Goal: Task Accomplishment & Management: Use online tool/utility

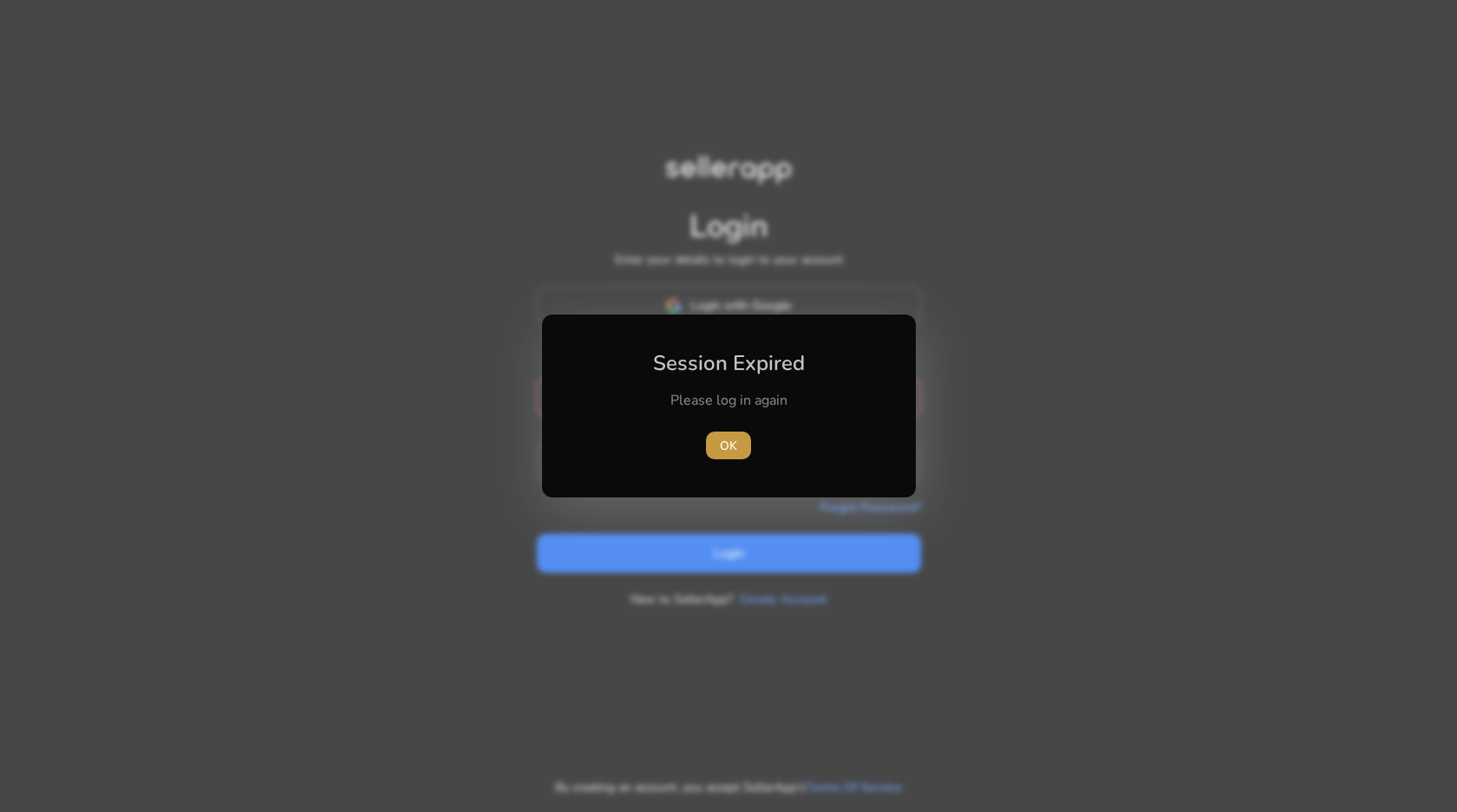
type input "**********"
click at [727, 437] on span "OK" at bounding box center [728, 446] width 18 height 18
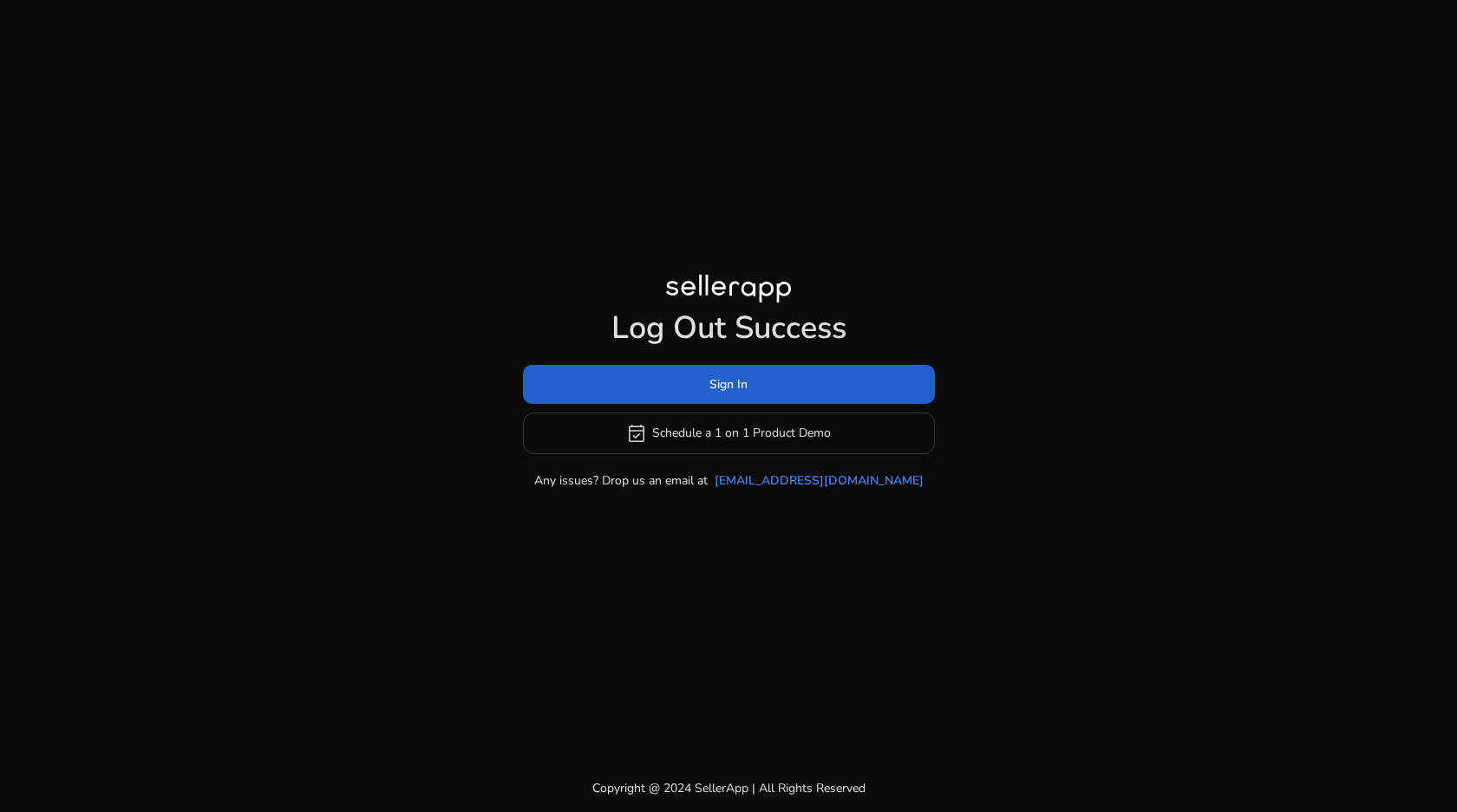
click at [650, 386] on span at bounding box center [728, 384] width 412 height 42
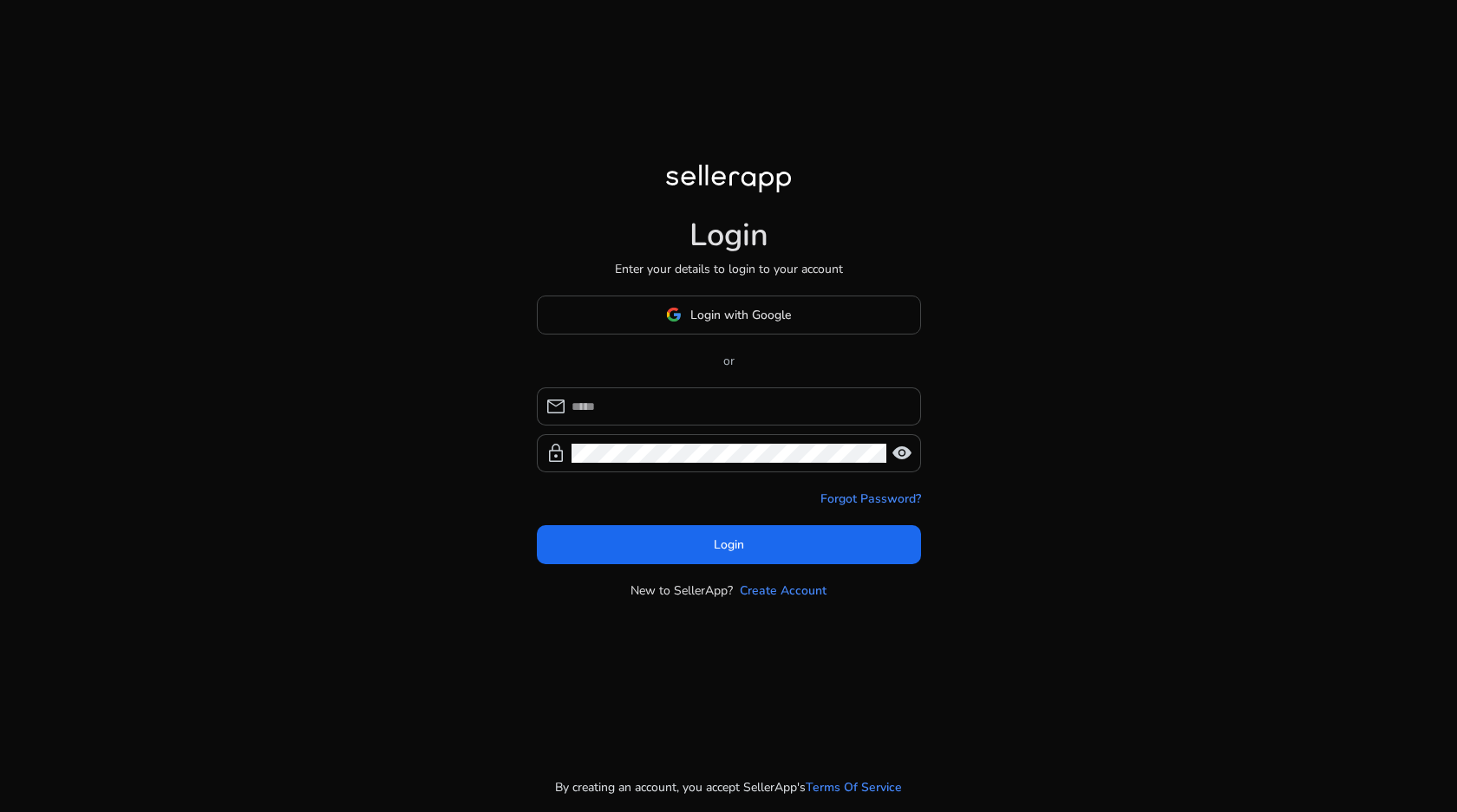
type input "**********"
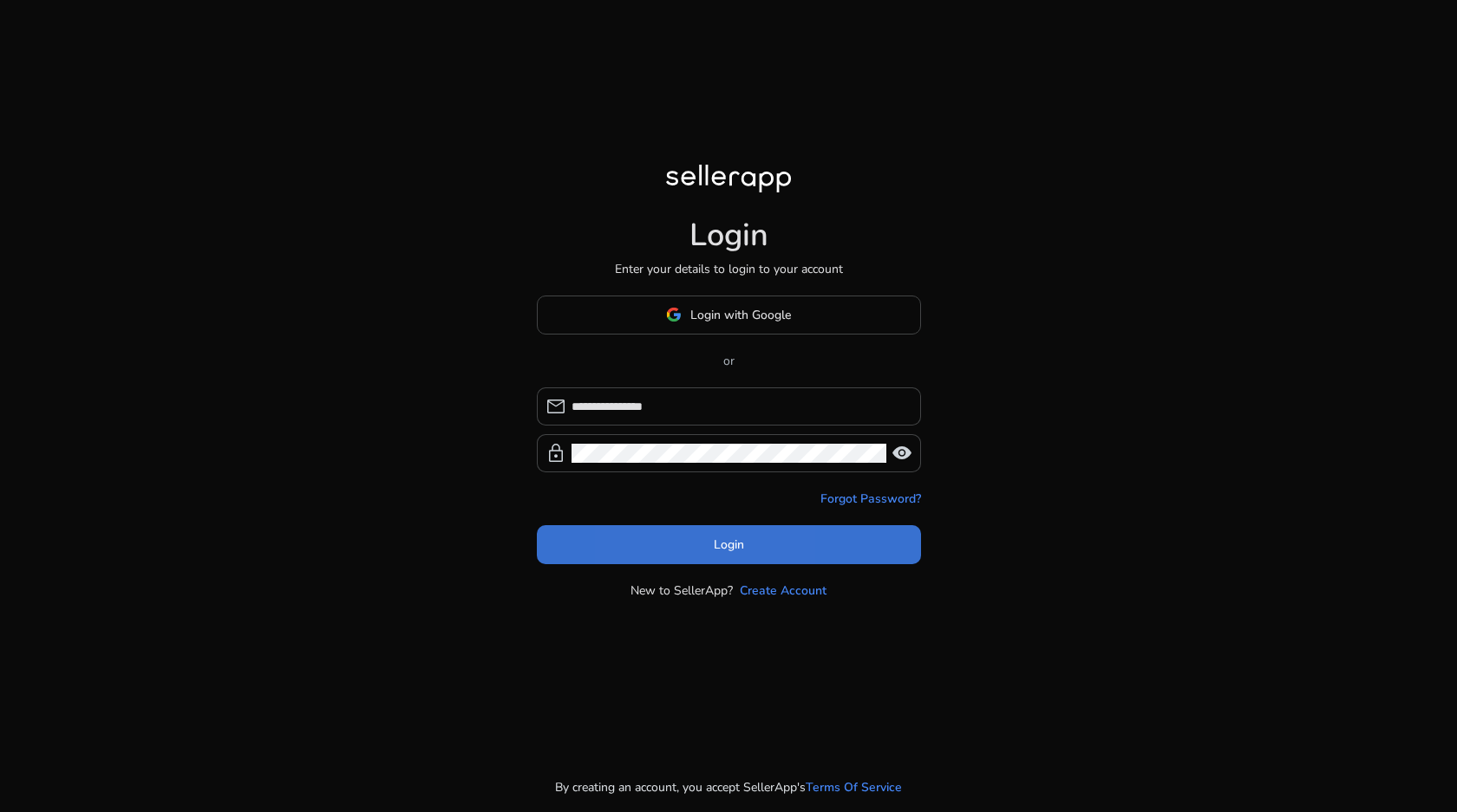
click at [648, 538] on span at bounding box center [728, 544] width 384 height 42
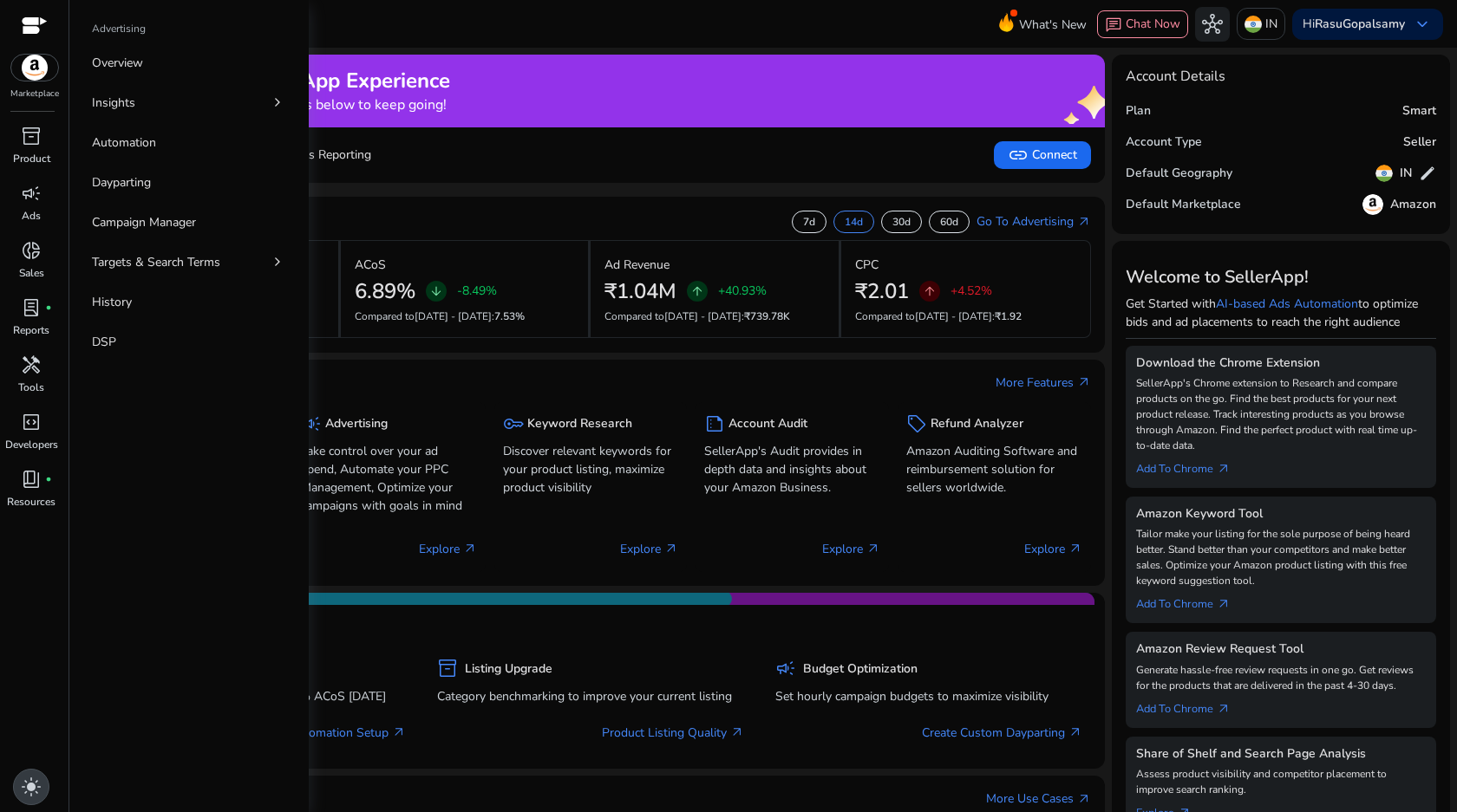
click at [23, 785] on span "light_mode" at bounding box center [31, 787] width 21 height 21
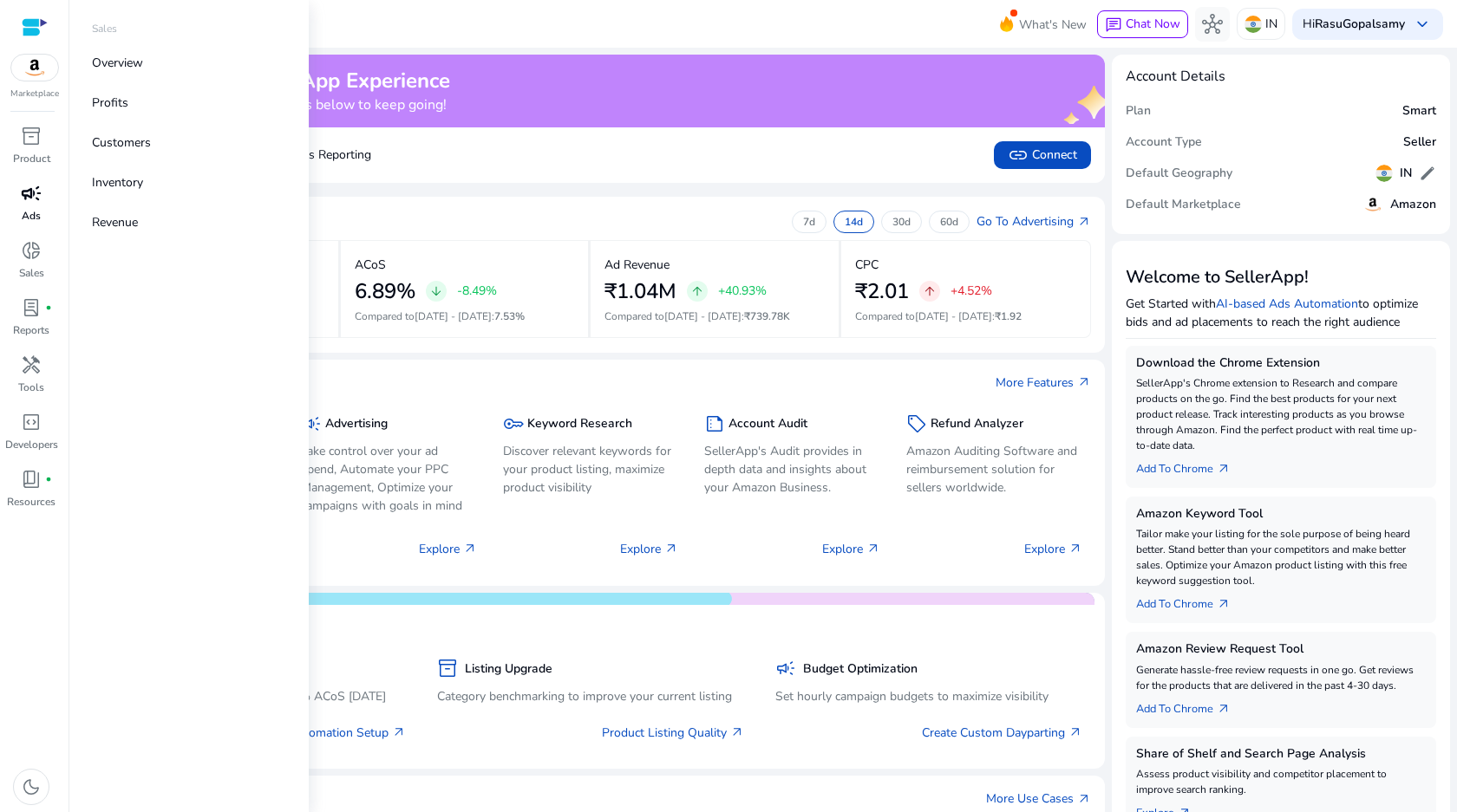
click at [27, 215] on p "Ads" at bounding box center [31, 216] width 19 height 16
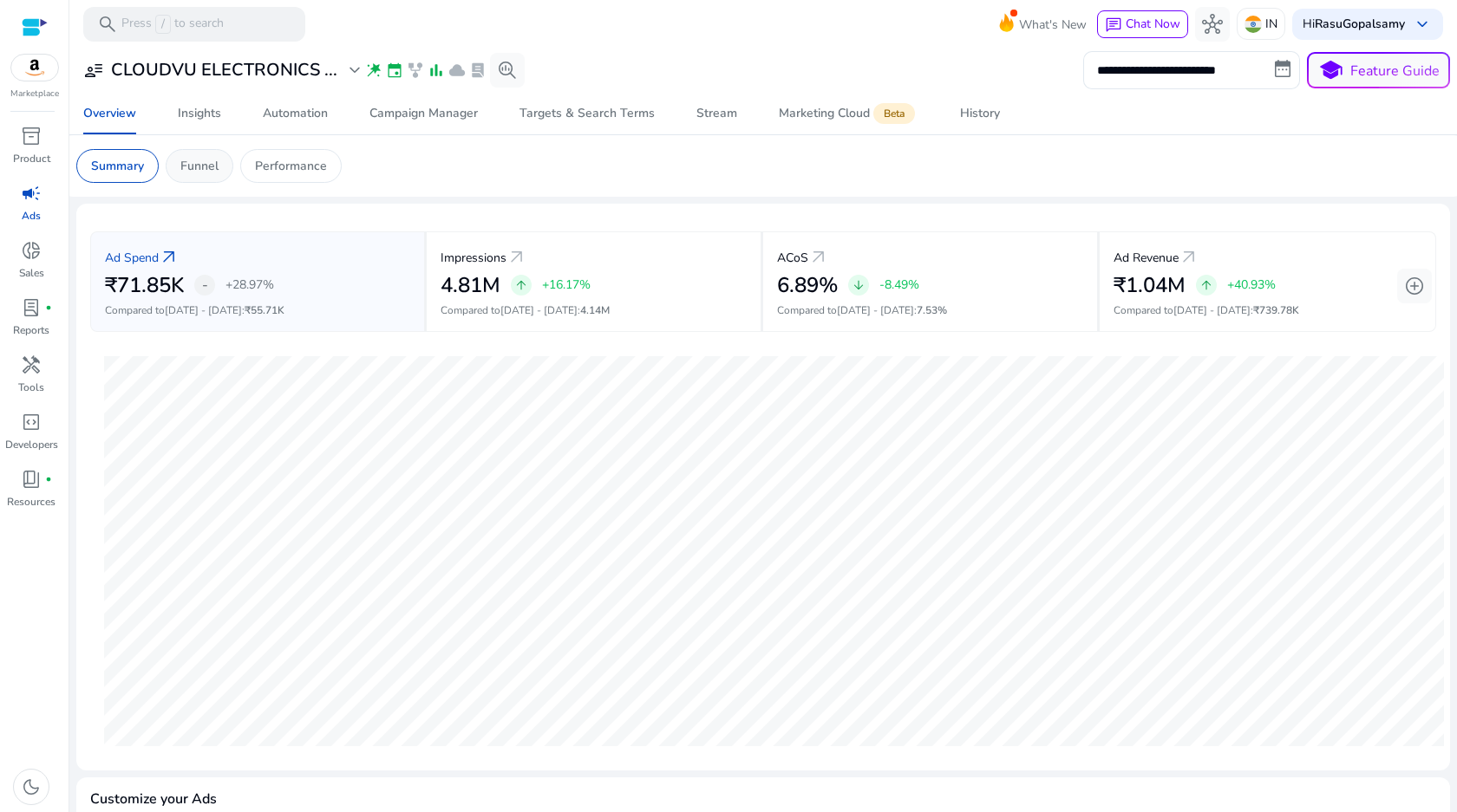
click at [204, 167] on p "Funnel" at bounding box center [199, 165] width 38 height 18
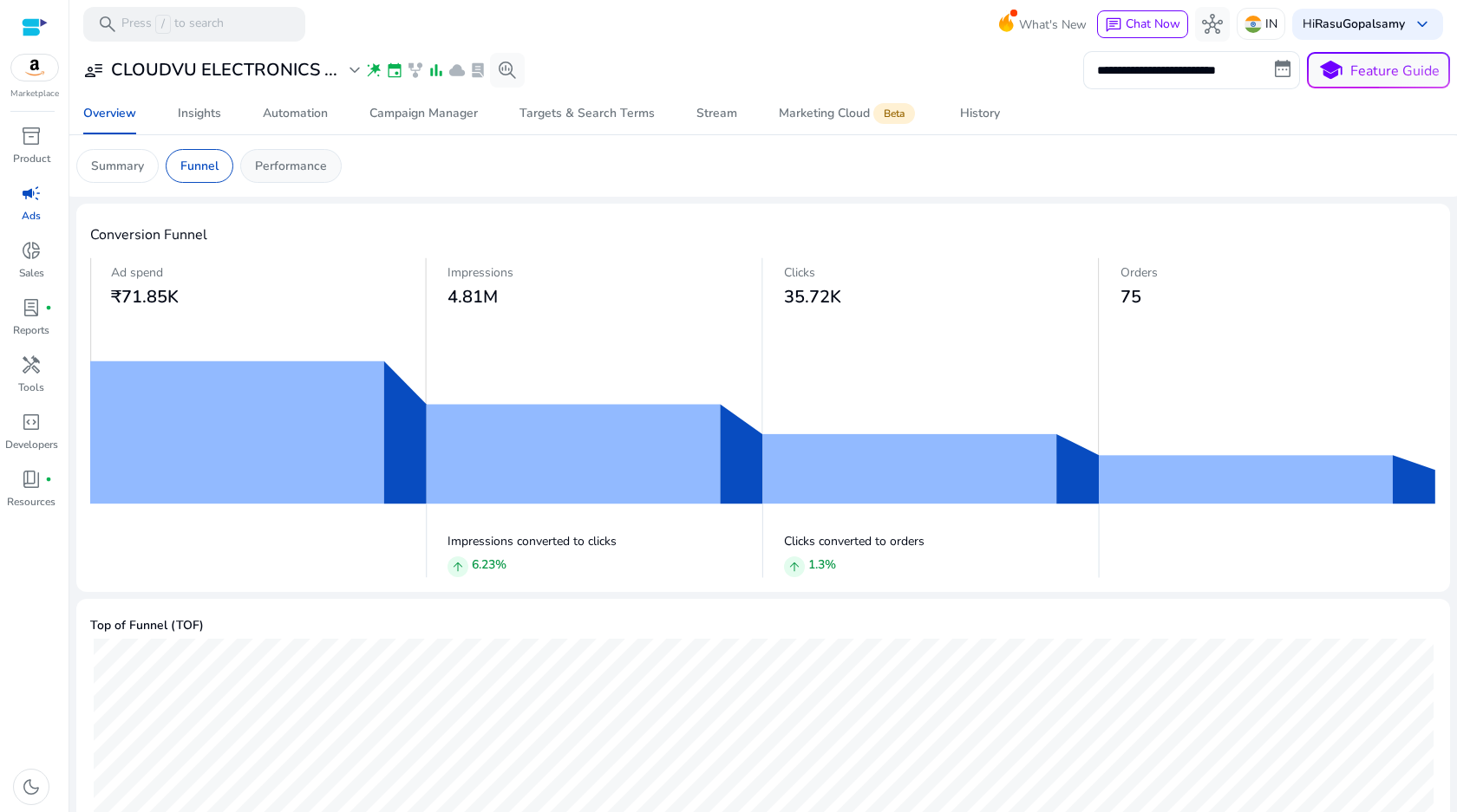
click at [292, 155] on div "Performance" at bounding box center [291, 166] width 102 height 34
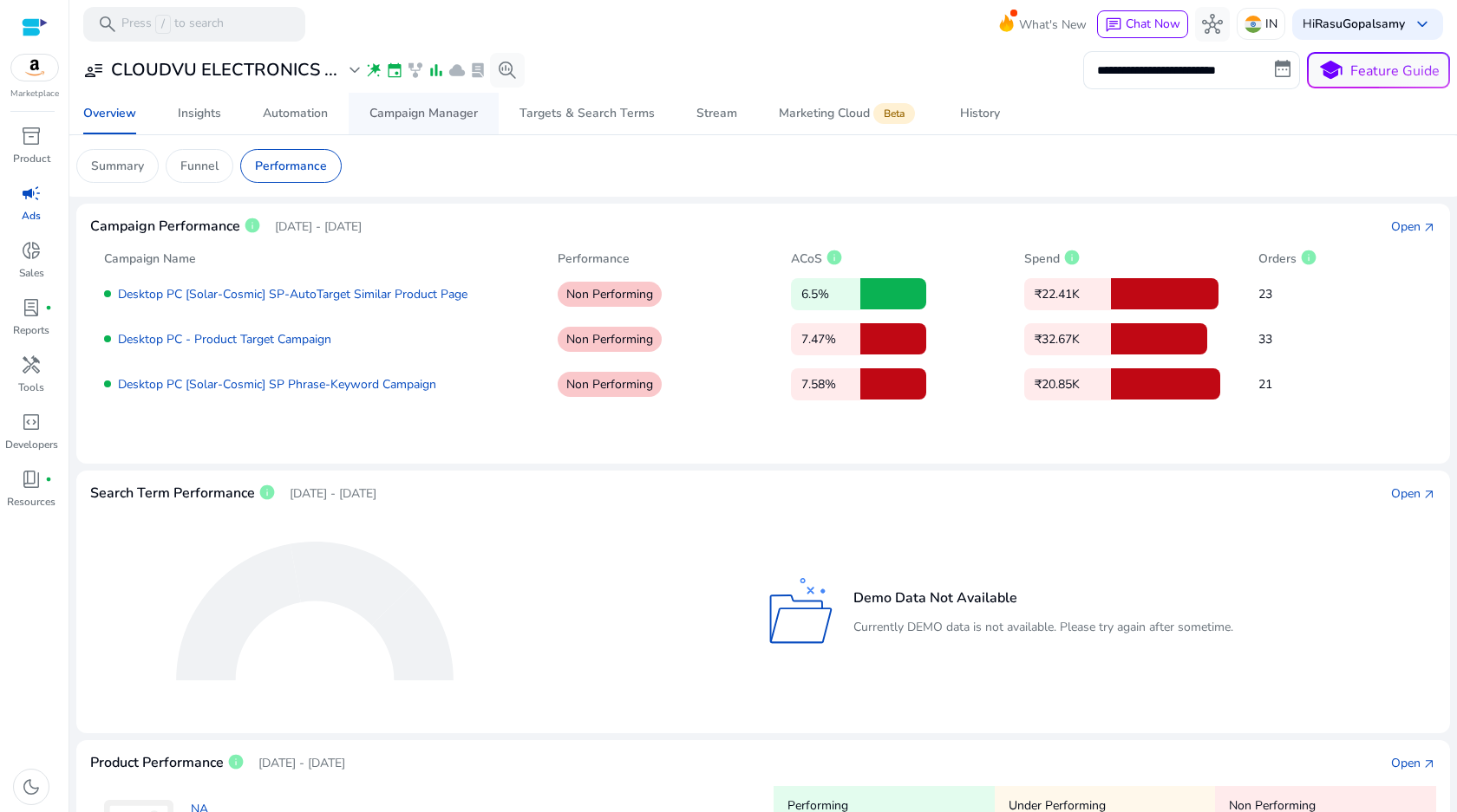
click at [410, 115] on div "Campaign Manager" at bounding box center [423, 113] width 108 height 12
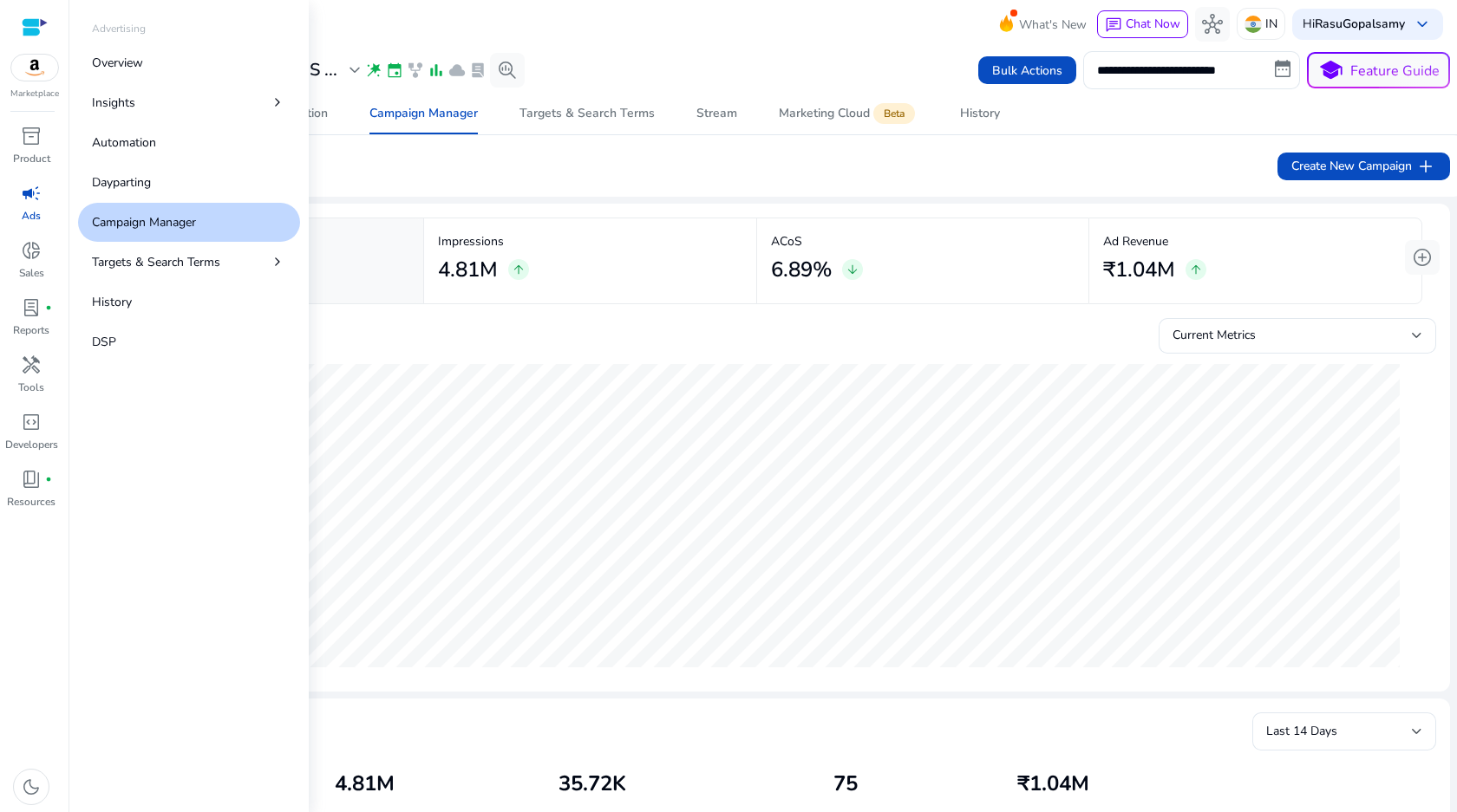
click at [22, 204] on span "campaign" at bounding box center [31, 193] width 21 height 21
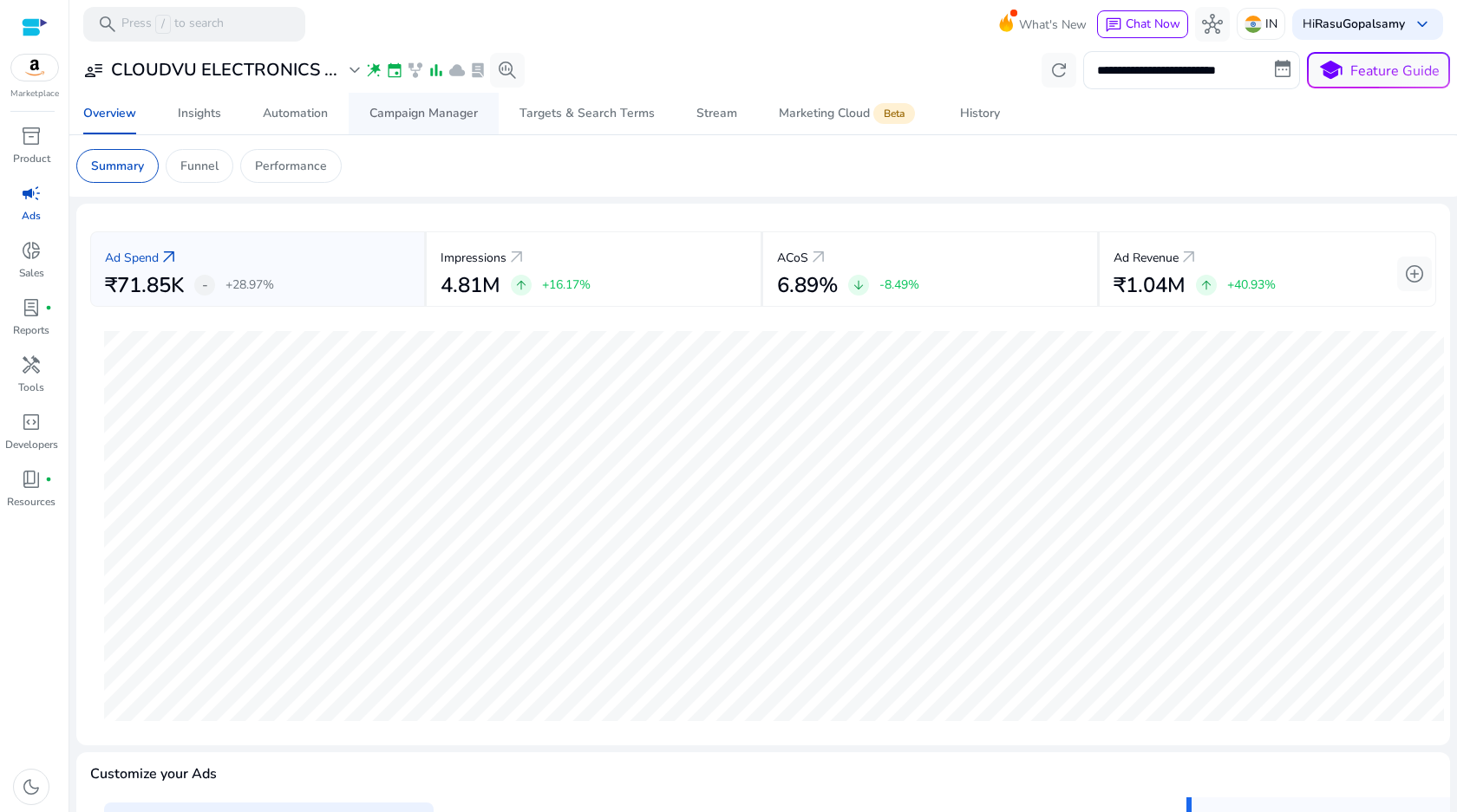
click at [422, 114] on div "Campaign Manager" at bounding box center [423, 113] width 108 height 12
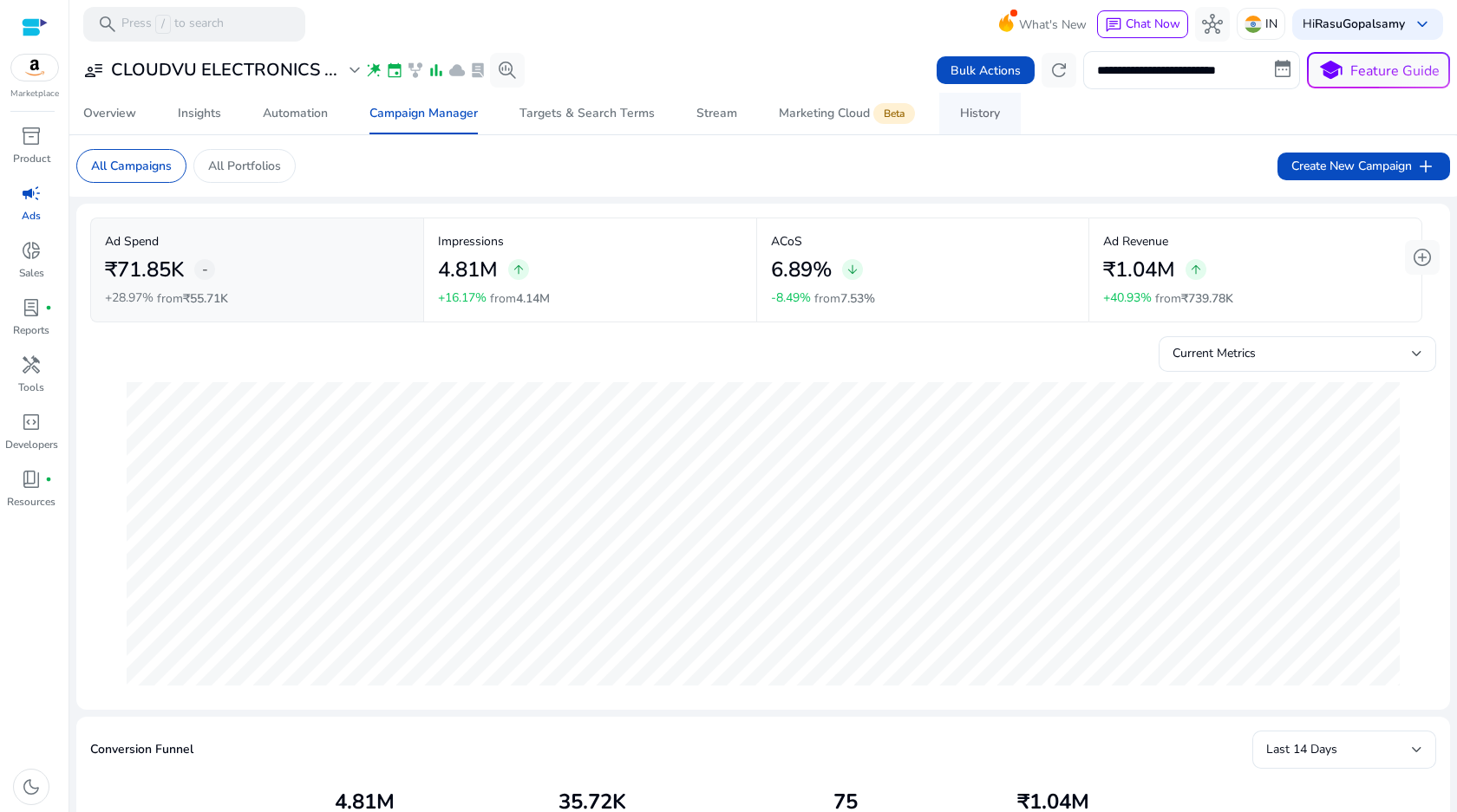
click at [992, 114] on div "History" at bounding box center [979, 113] width 40 height 12
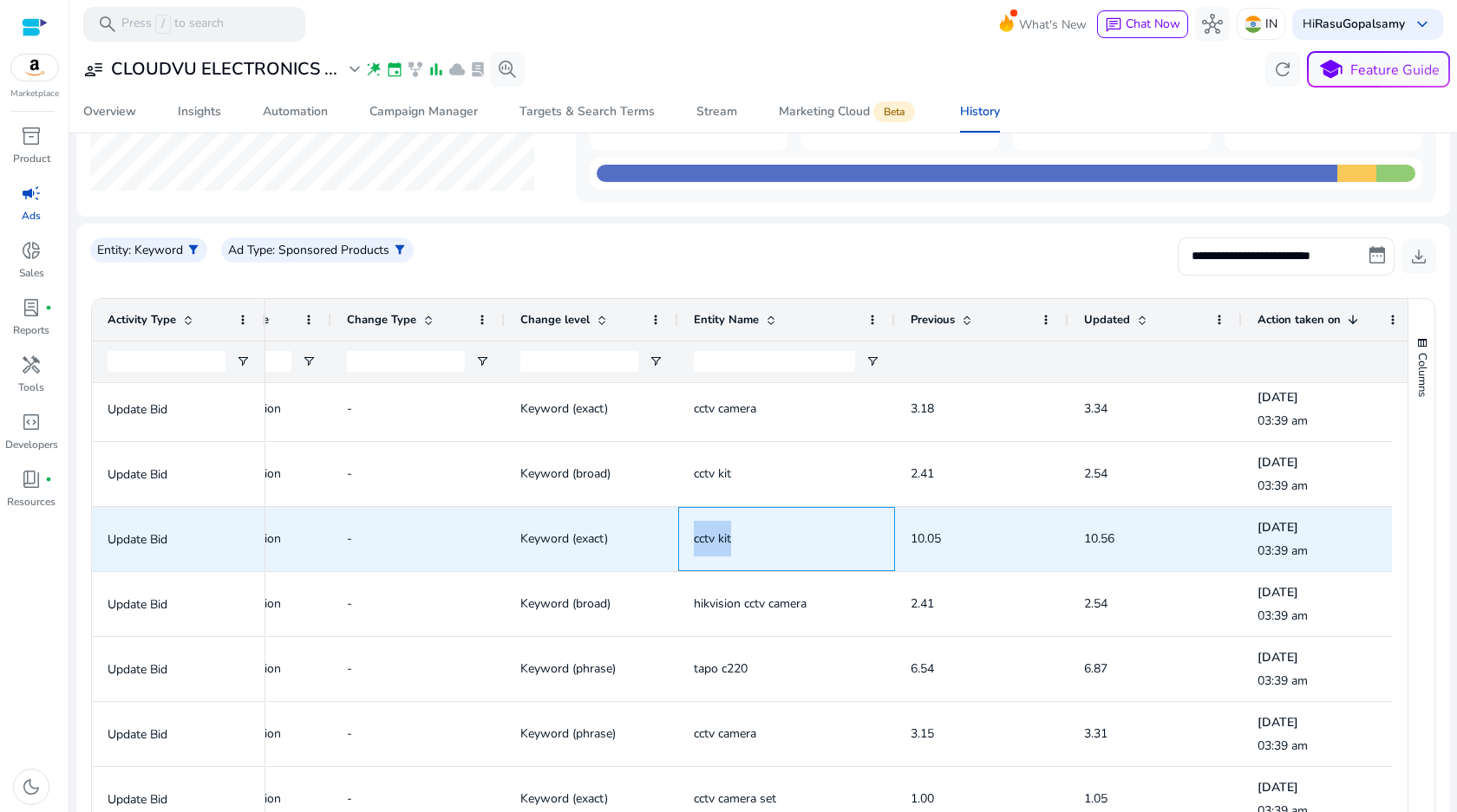
drag, startPoint x: 690, startPoint y: 542, endPoint x: 731, endPoint y: 542, distance: 41.0
click at [731, 542] on div "cctv kit" at bounding box center [786, 539] width 217 height 64
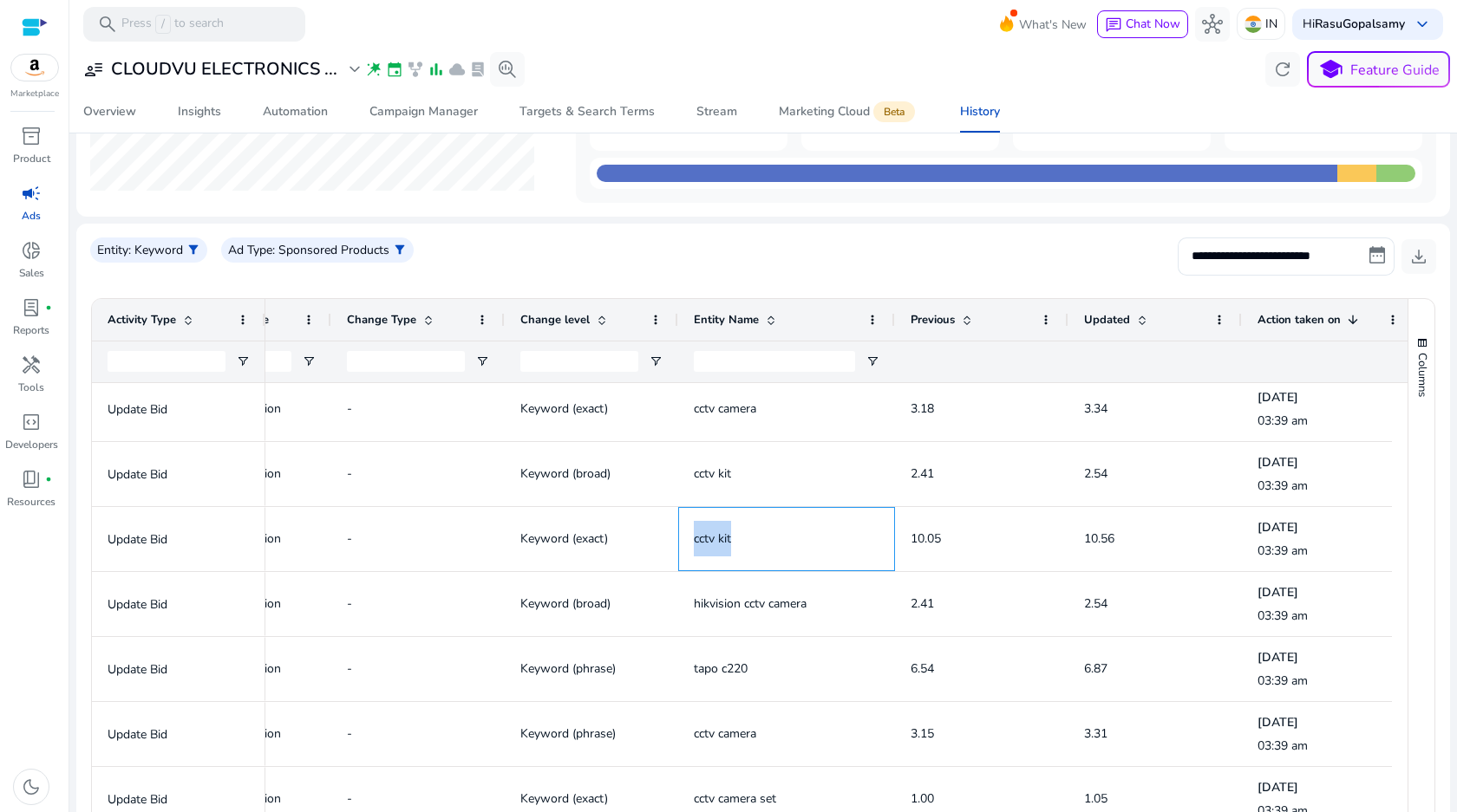
copy span "cctv kit"
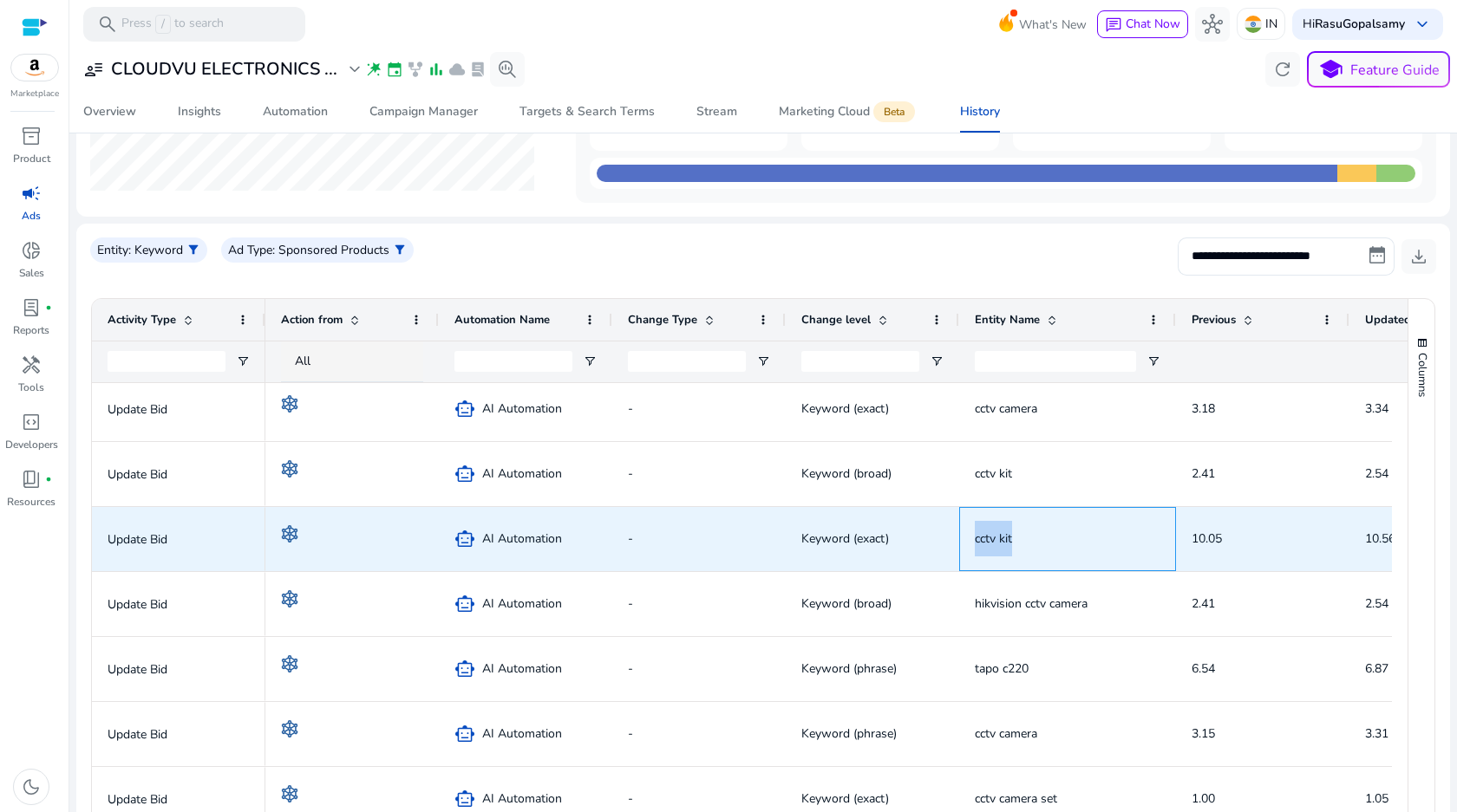
click at [1024, 543] on span "cctv kit" at bounding box center [1067, 539] width 186 height 36
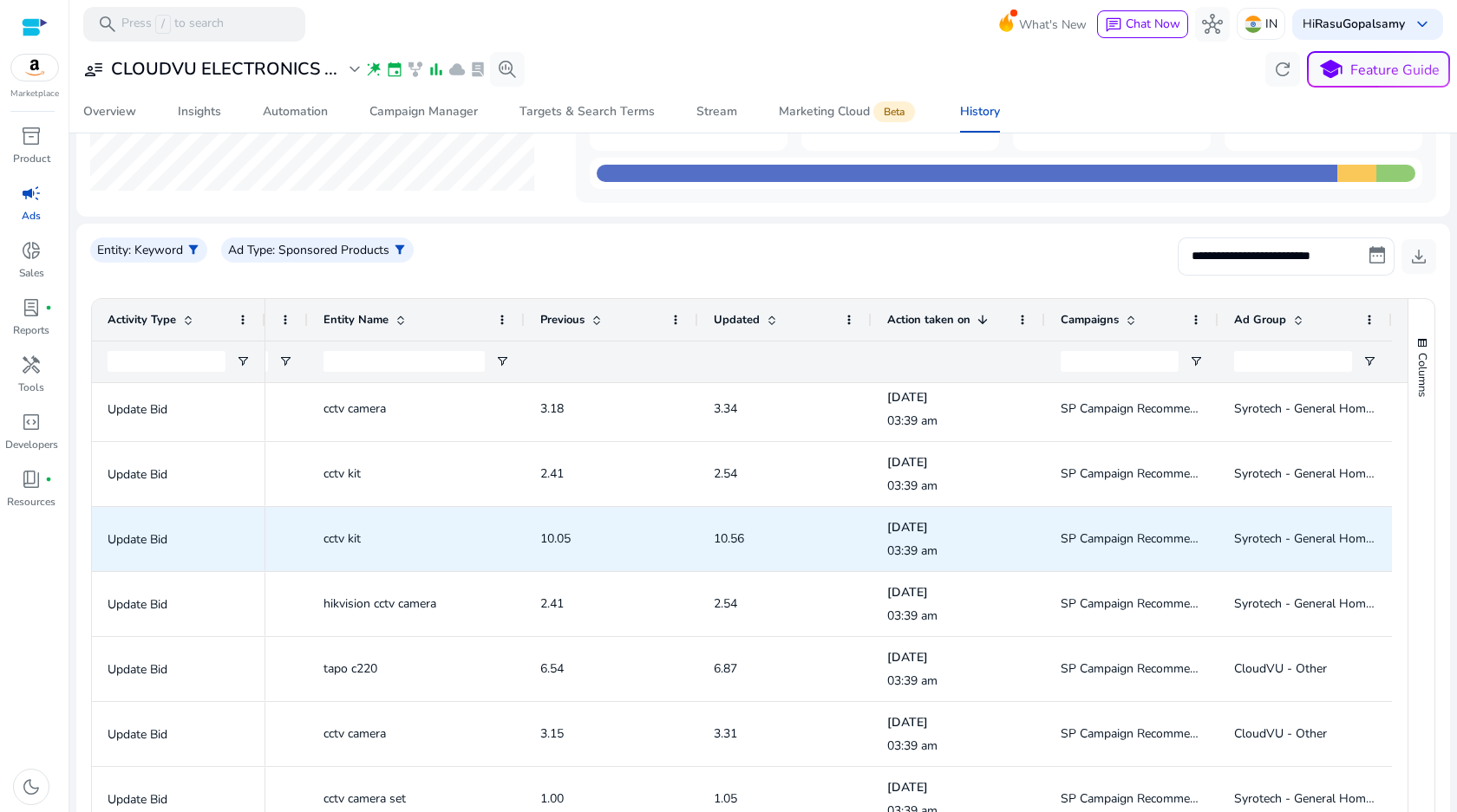
click at [1153, 532] on span "SP Campaign Recommendation - Suggested Products - [DATE] b7c059" at bounding box center [1253, 539] width 385 height 17
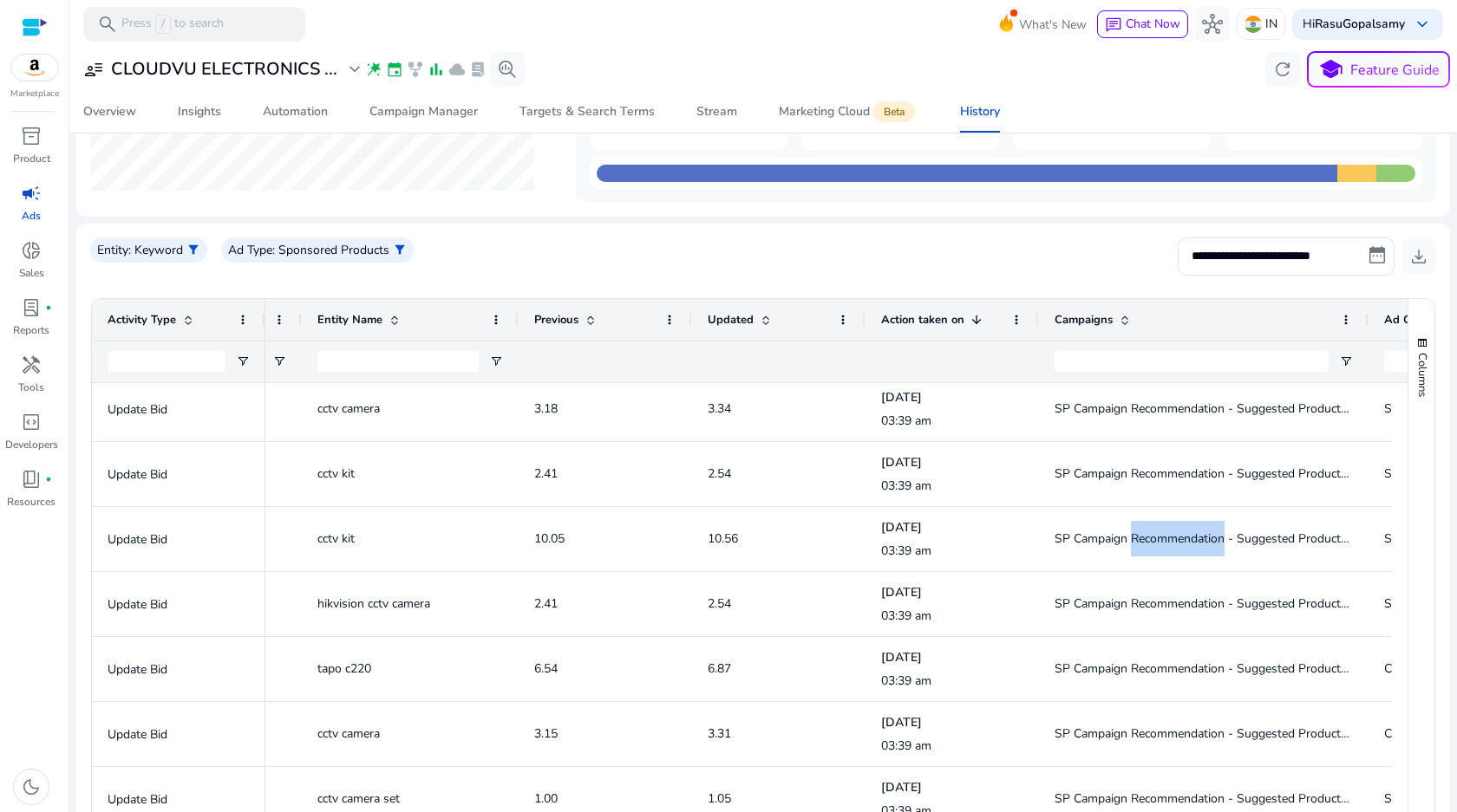
drag, startPoint x: 1211, startPoint y: 327, endPoint x: 1367, endPoint y: 334, distance: 156.2
click at [1367, 334] on div at bounding box center [1366, 320] width 7 height 42
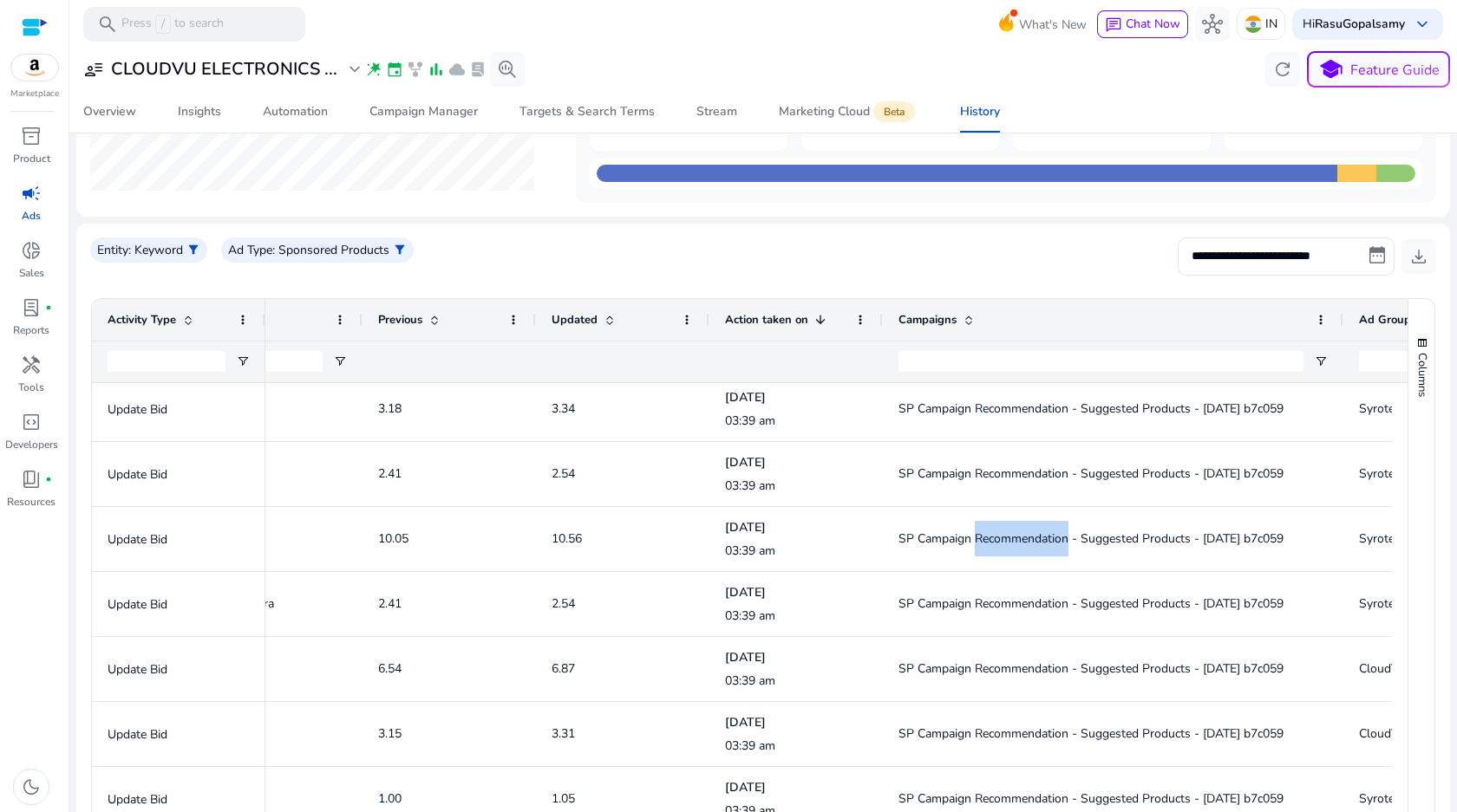
drag, startPoint x: 1210, startPoint y: 319, endPoint x: 1341, endPoint y: 339, distance: 132.5
click at [1341, 339] on div at bounding box center [1341, 320] width 7 height 42
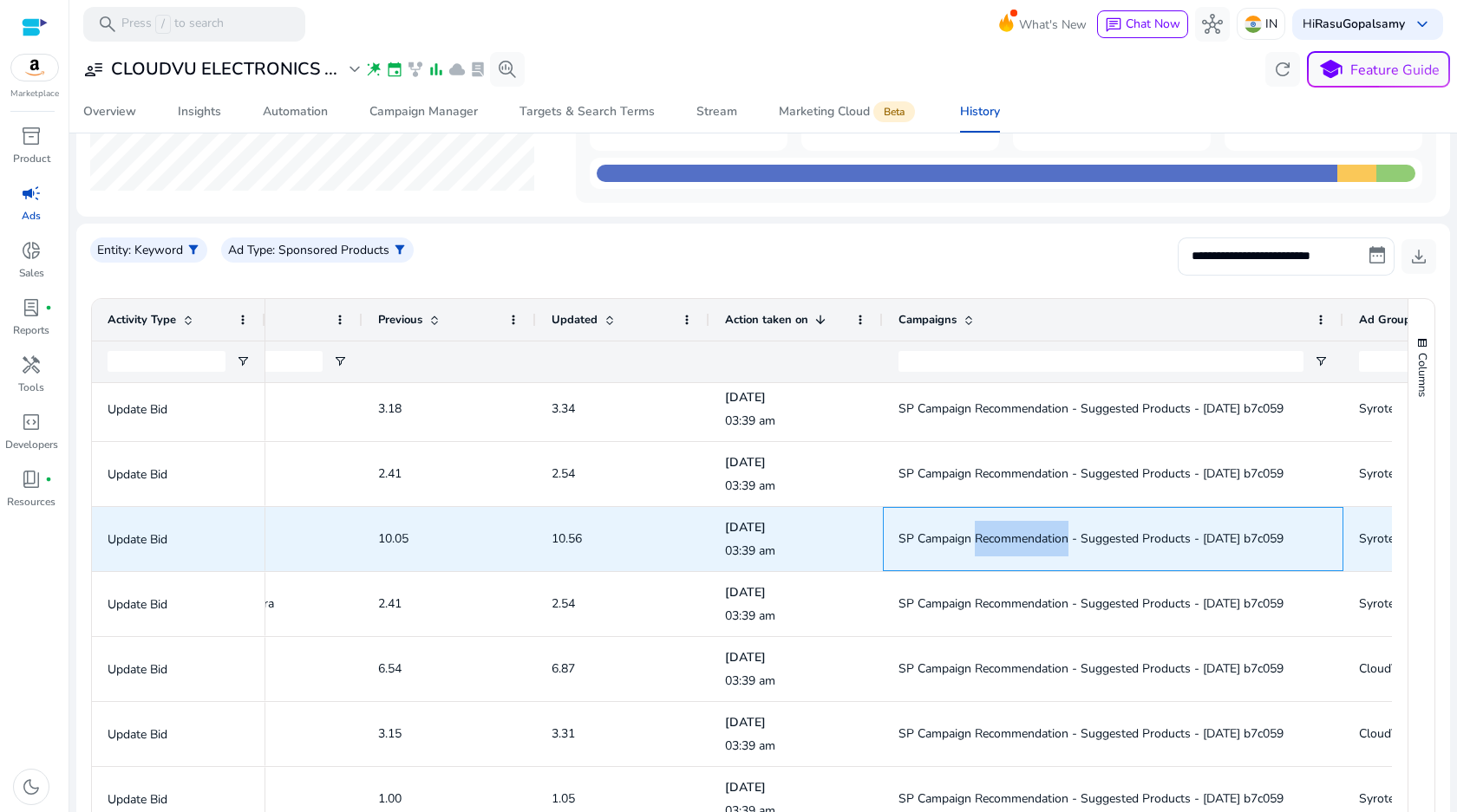
drag, startPoint x: 891, startPoint y: 542, endPoint x: 1315, endPoint y: 553, distance: 424.1
click at [1315, 553] on div "SP Campaign Recommendation - Suggested Products - [DATE] b7c059" at bounding box center [1112, 539] width 461 height 64
copy span "SP Campaign Recommendation - Suggested Products - [DATE] b7c059"
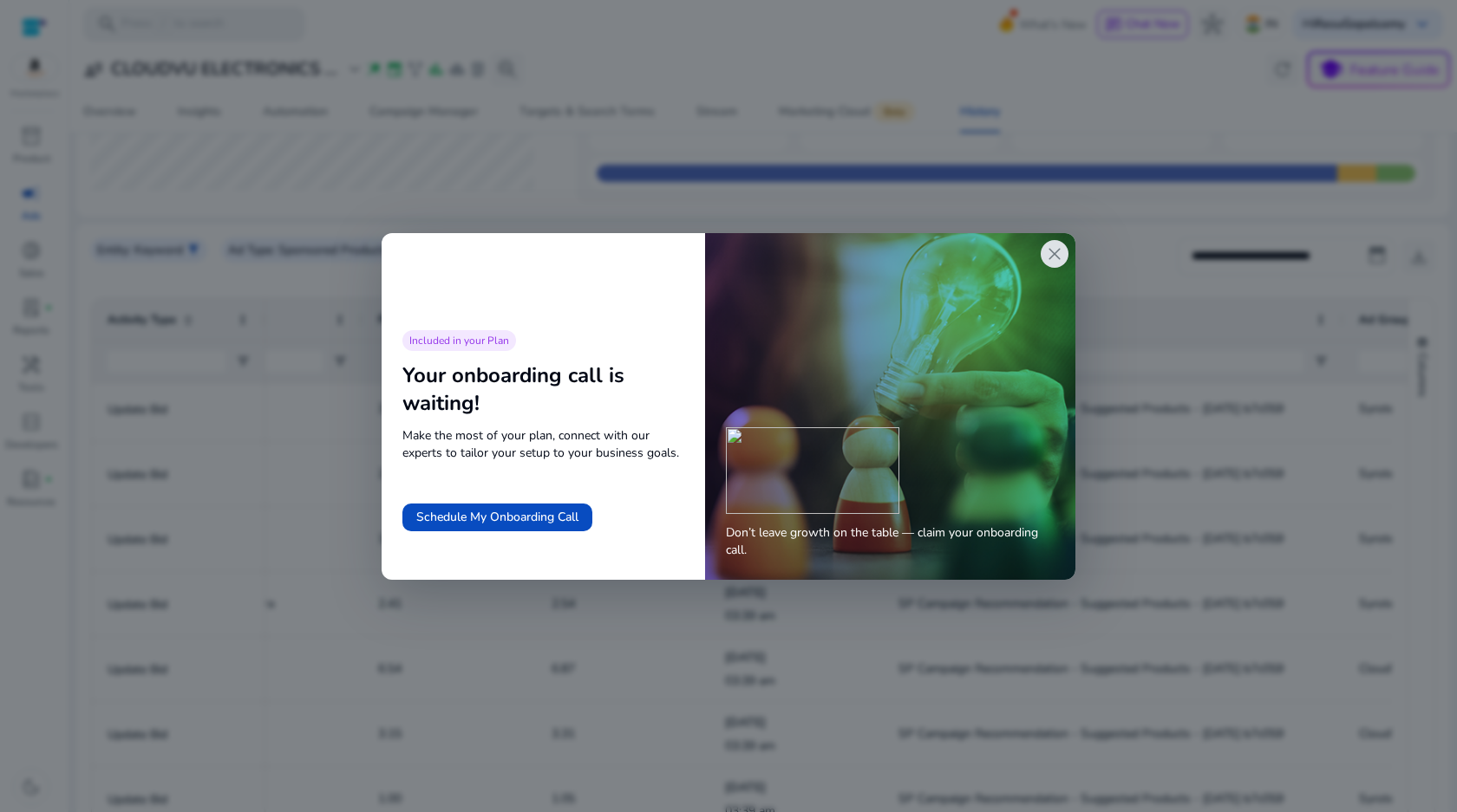
click at [1054, 260] on span "close" at bounding box center [1054, 254] width 21 height 21
